Goal: Find specific page/section: Find specific page/section

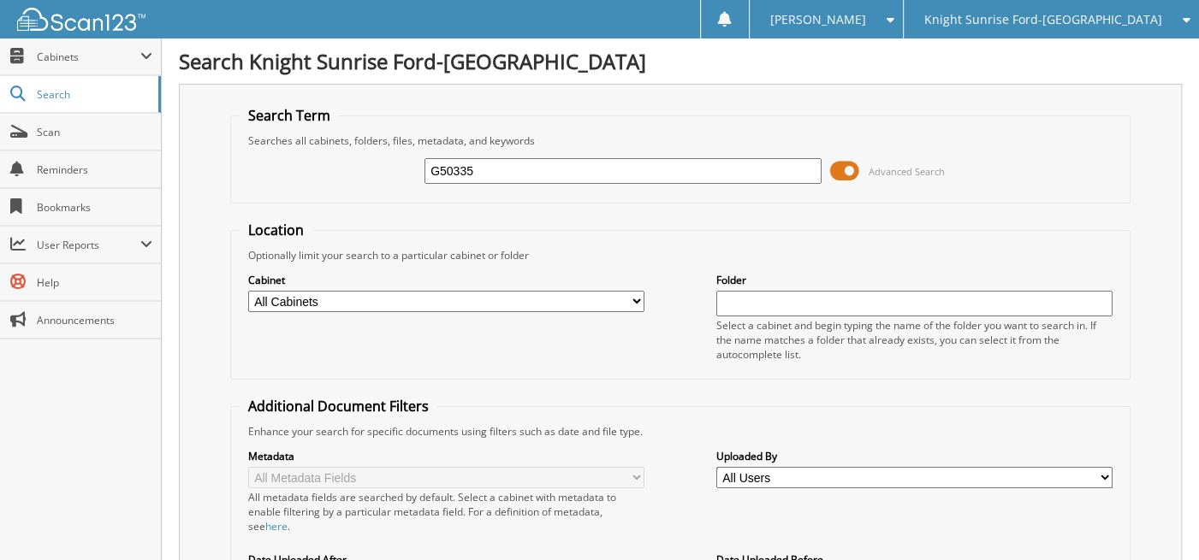
type input "G50335"
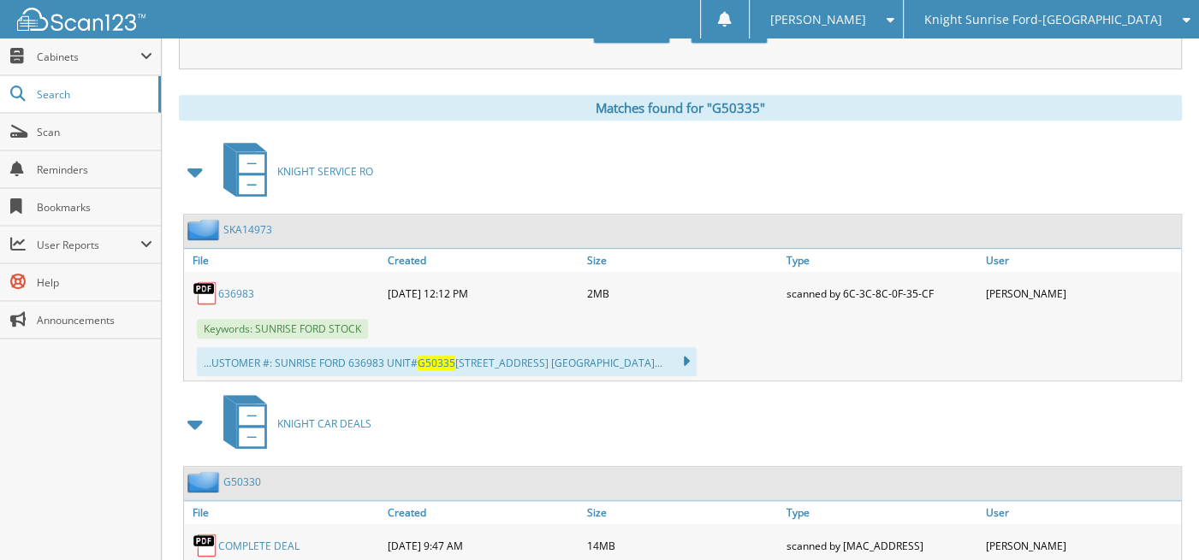
scroll to position [778, 0]
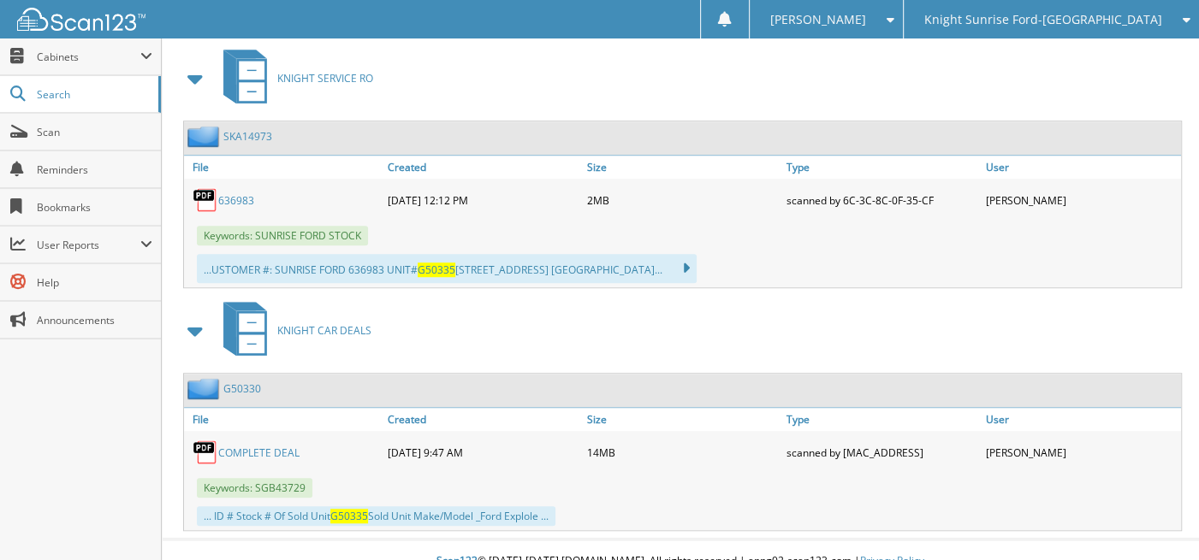
click at [253, 446] on link "COMPLETE DEAL" at bounding box center [258, 453] width 81 height 15
click at [226, 446] on link "COMPLETE DEAL" at bounding box center [258, 453] width 81 height 15
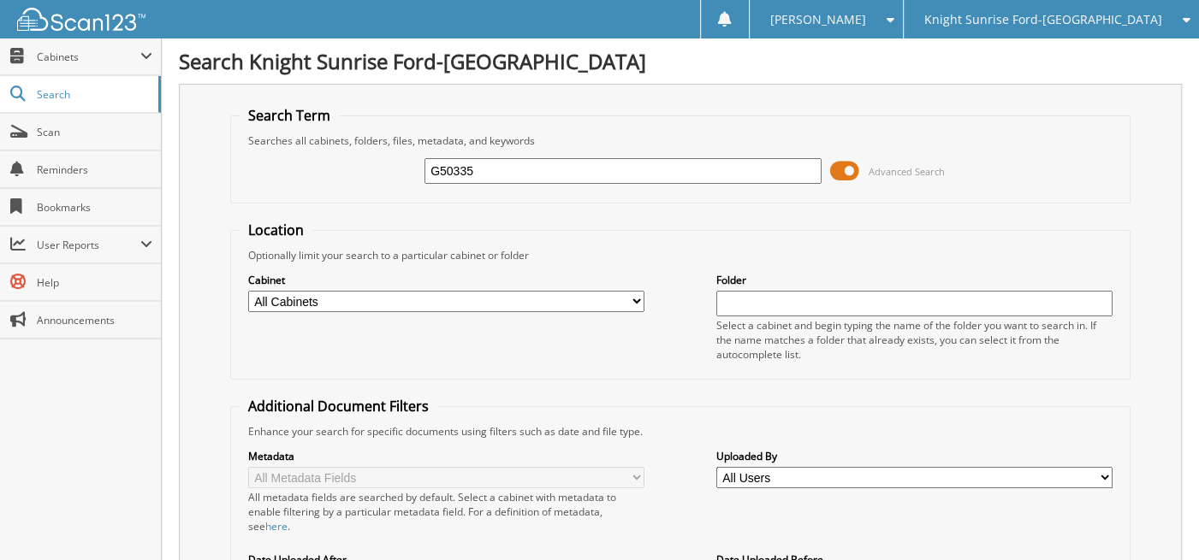
scroll to position [0, 0]
type input "G41761T"
click at [490, 169] on input "G41761T" at bounding box center [622, 171] width 397 height 26
type input "G"
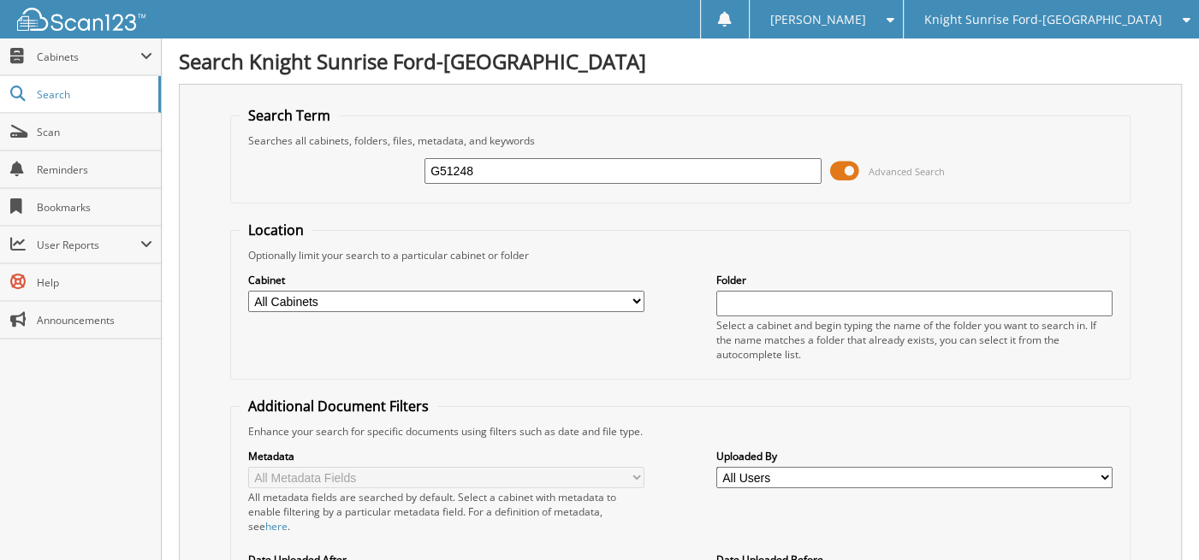
type input "G51248"
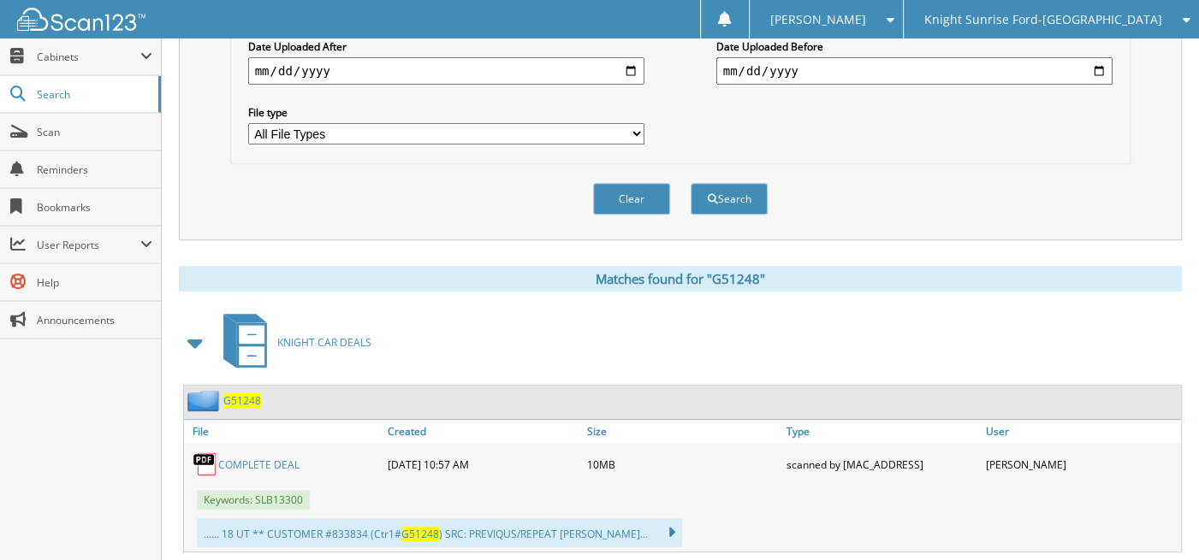
scroll to position [599, 0]
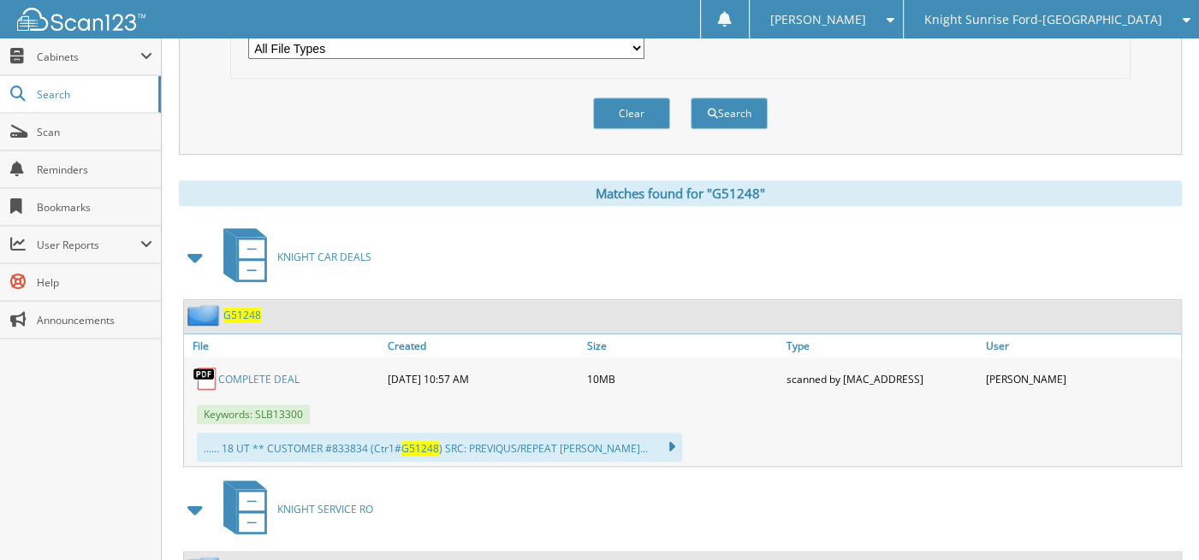
click at [728, 240] on div "KNIGHT CAR DEALS" at bounding box center [680, 257] width 1003 height 68
click at [747, 98] on button "Search" at bounding box center [728, 114] width 77 height 32
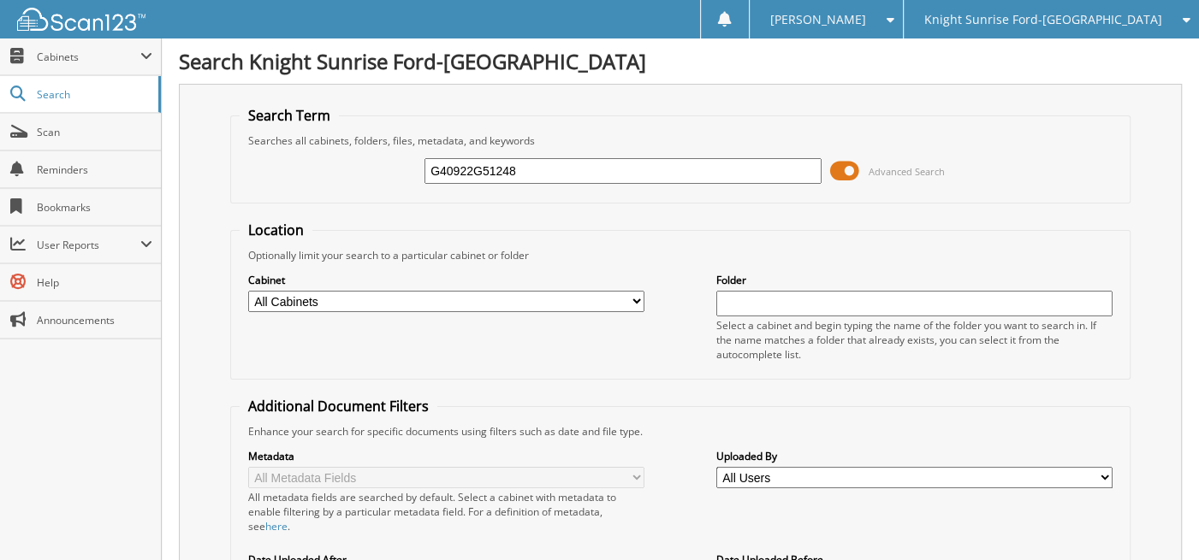
type input "G40922G51248"
click at [554, 162] on input "G40922G51248" at bounding box center [622, 171] width 397 height 26
type input "G"
type input "G40922"
